Goal: Task Accomplishment & Management: Manage account settings

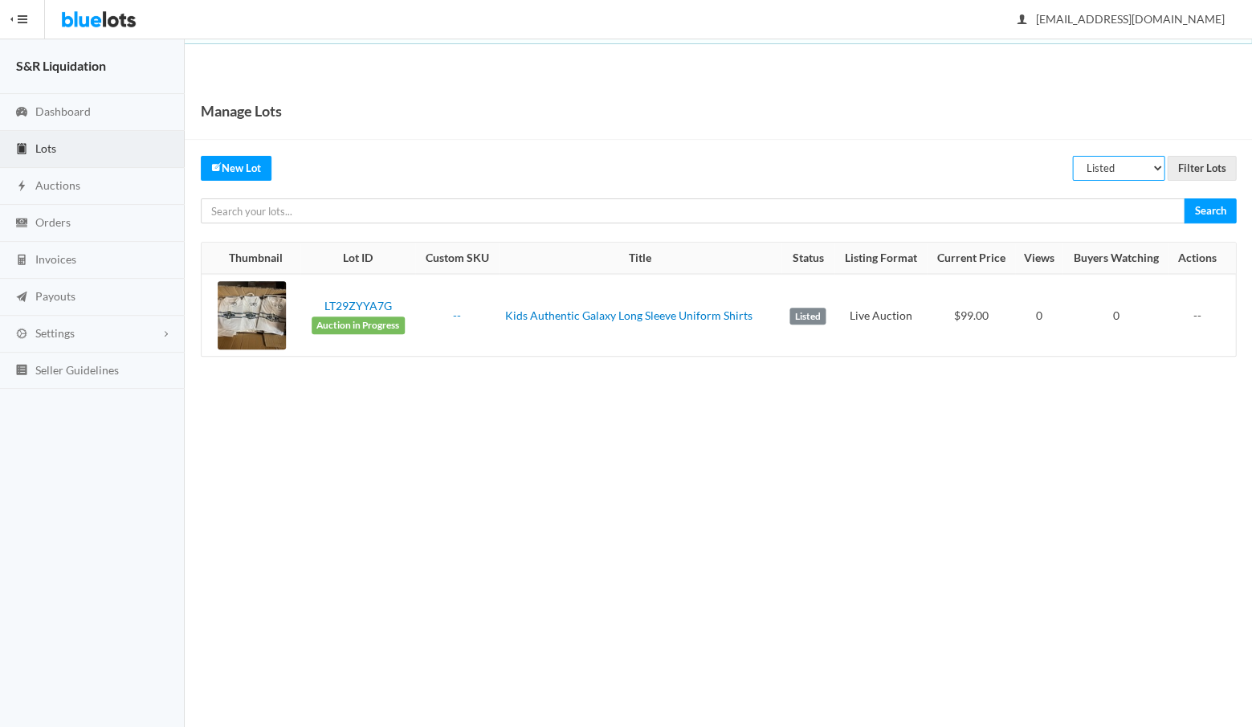
select select "sold"
click at [1196, 166] on input "Filter Lots" at bounding box center [1201, 168] width 69 height 25
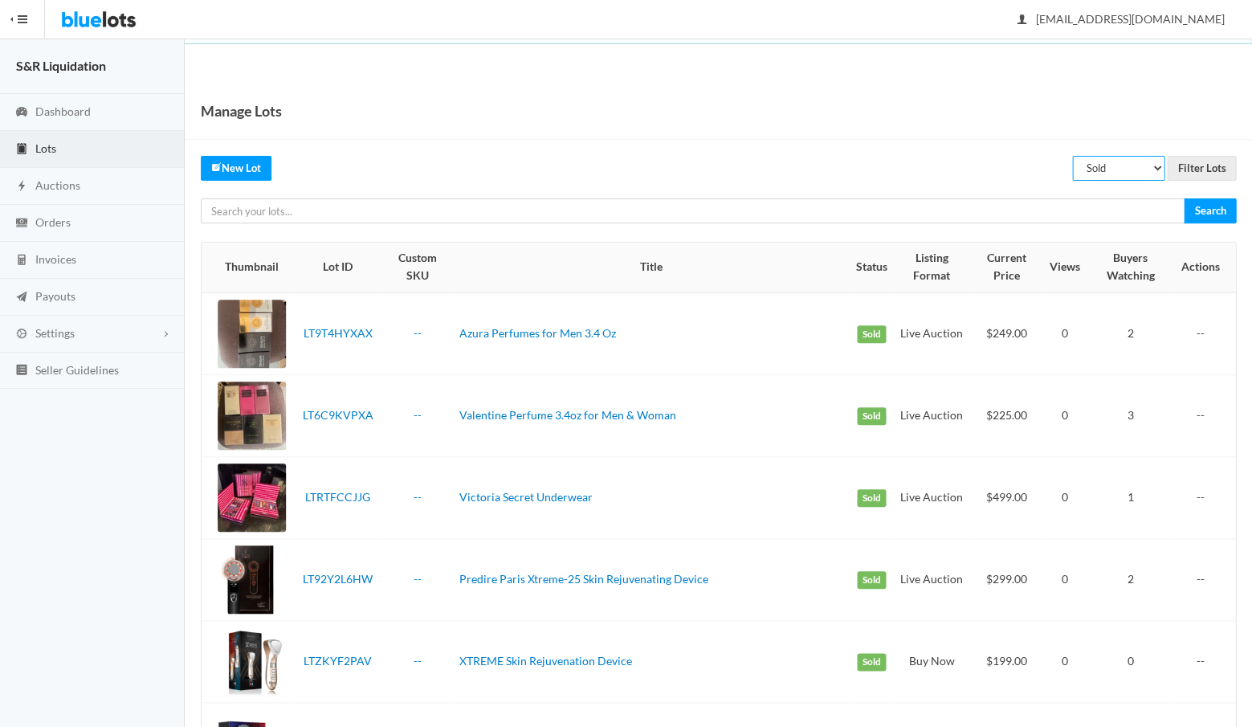
select select "unreviewed"
click at [1193, 171] on input "Filter Lots" at bounding box center [1201, 168] width 69 height 25
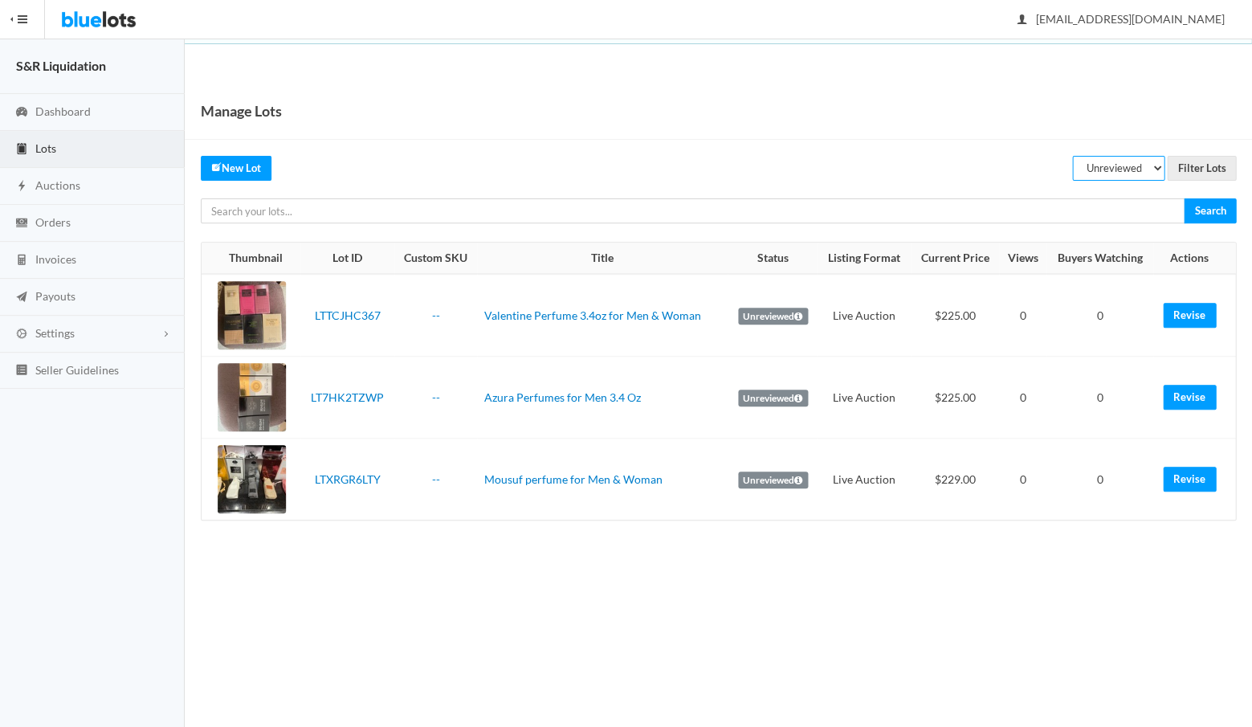
select select "sold"
click at [1193, 158] on input "Filter Lots" at bounding box center [1201, 168] width 69 height 25
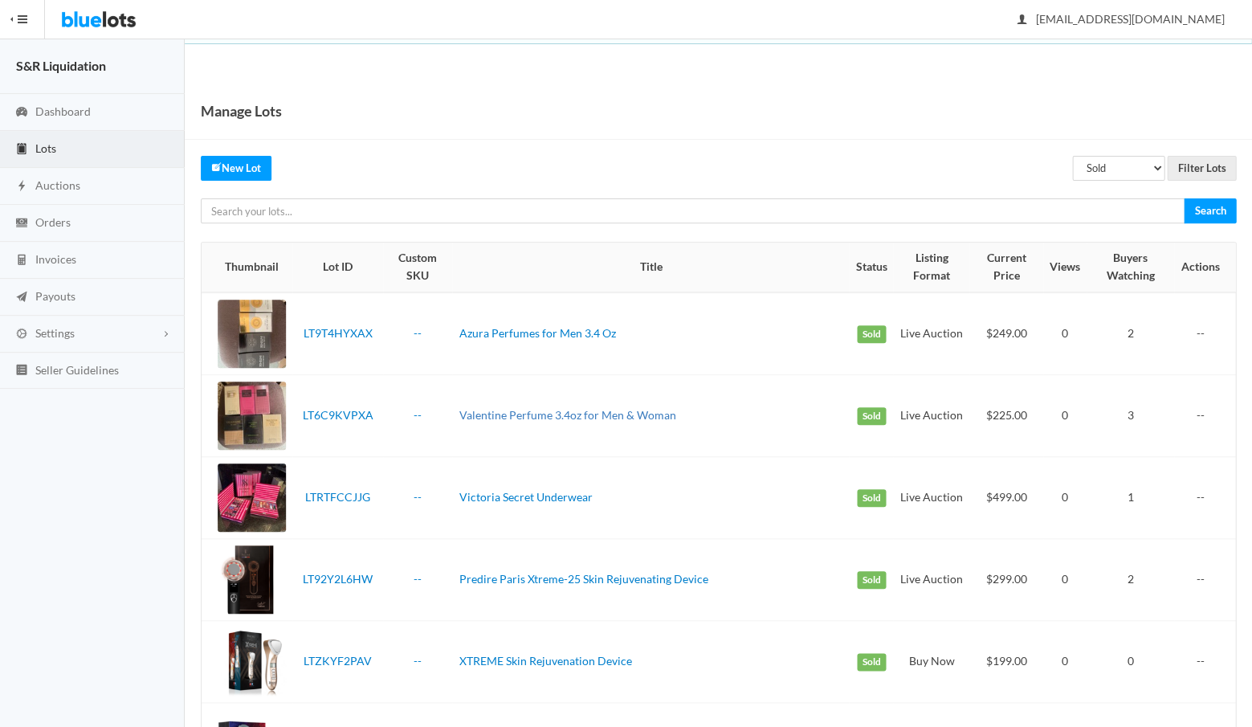
click at [486, 412] on link "Valentine Perfume 3.4oz for Men & Woman" at bounding box center [567, 415] width 217 height 14
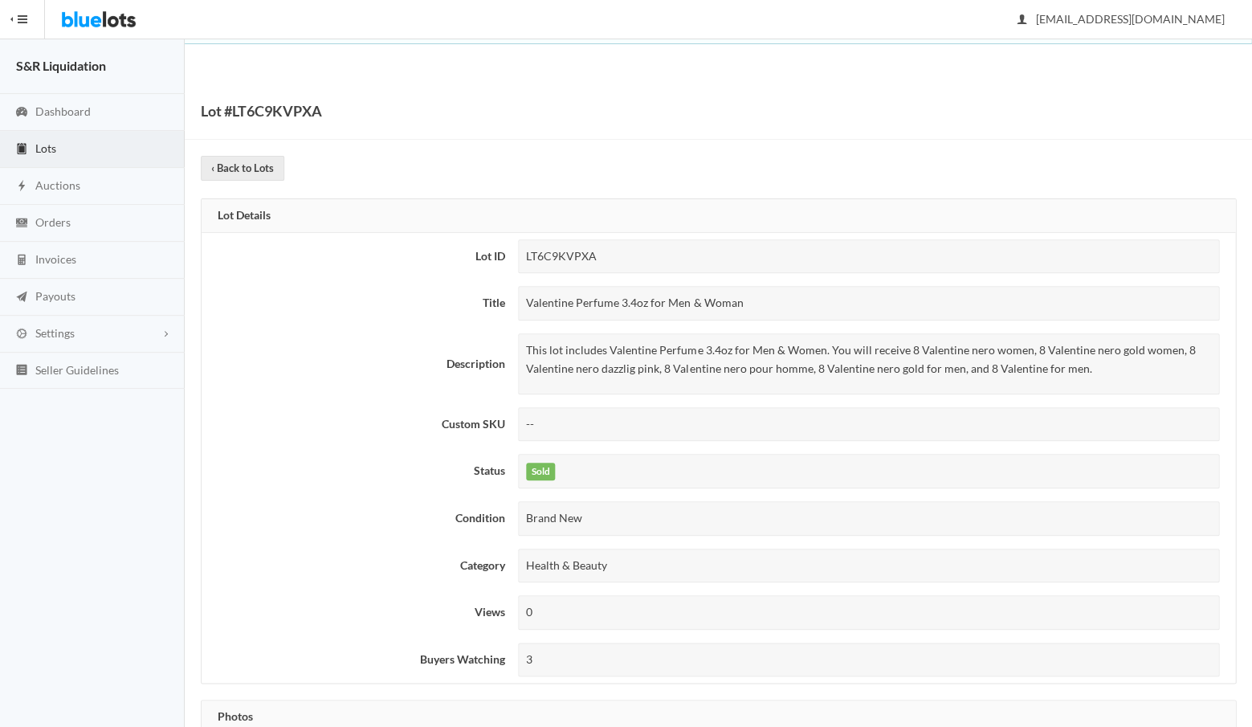
click at [41, 149] on span "Lots" at bounding box center [45, 148] width 21 height 14
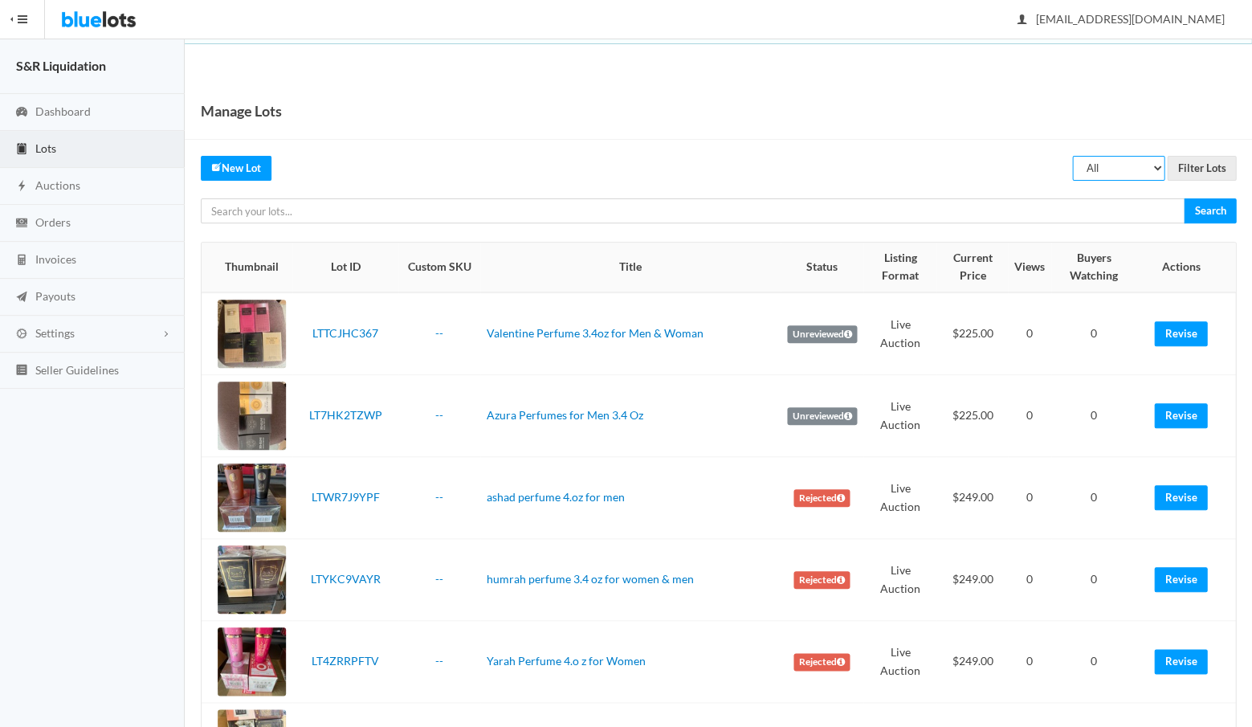
select select "unreviewed"
click at [1197, 165] on input "Filter Lots" at bounding box center [1201, 168] width 69 height 25
